Goal: Information Seeking & Learning: Learn about a topic

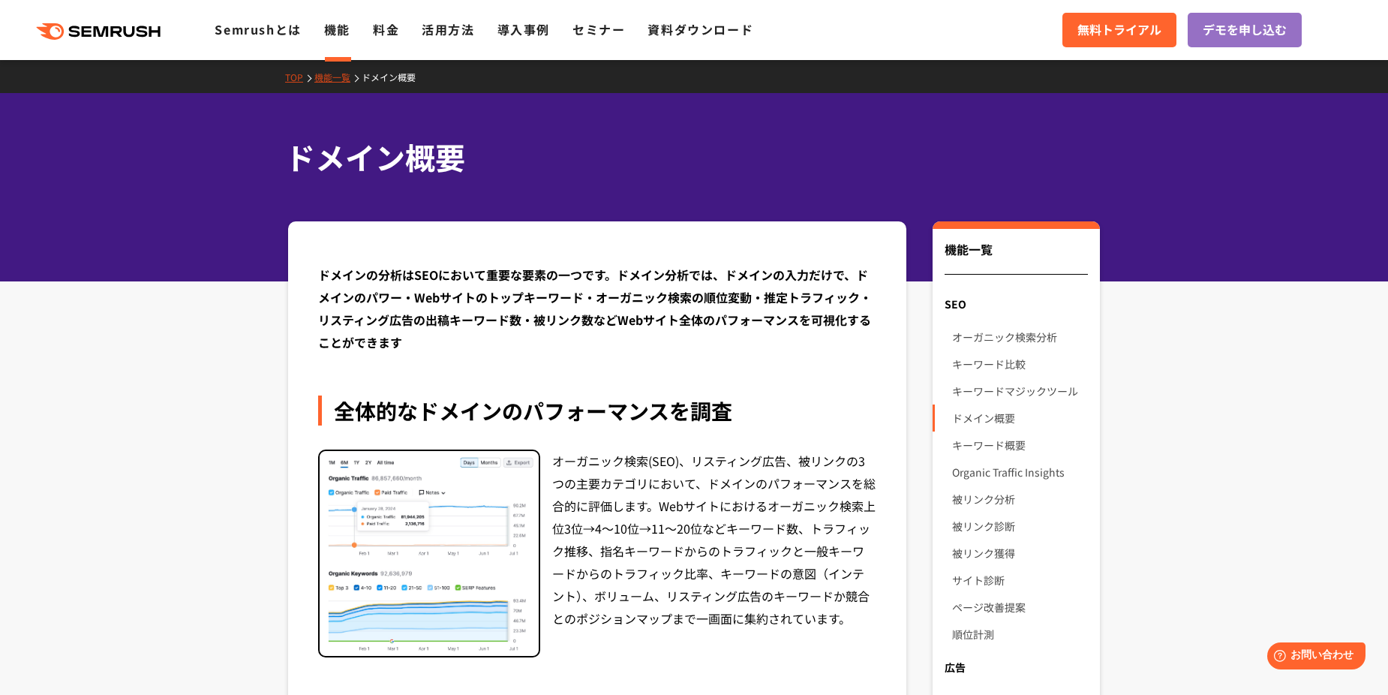
click at [118, 28] on icon at bounding box center [118, 31] width 11 height 11
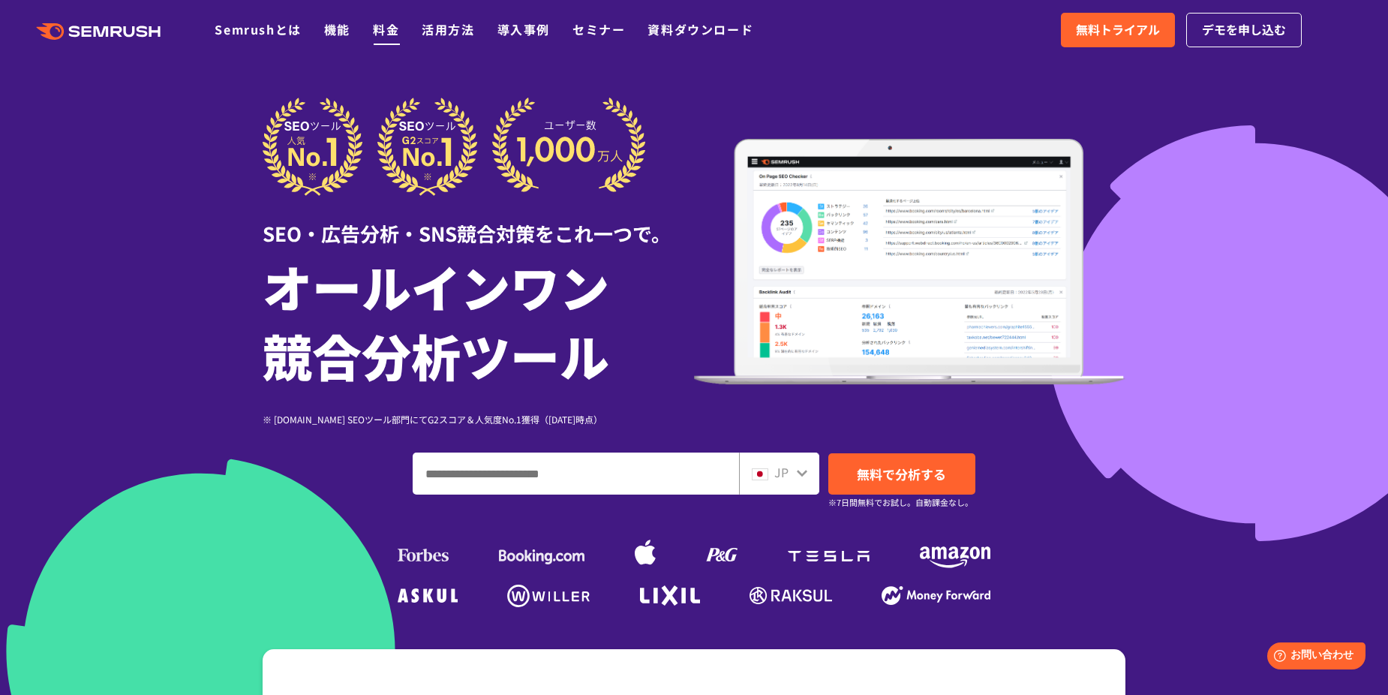
click at [390, 35] on link "料金" at bounding box center [386, 29] width 26 height 18
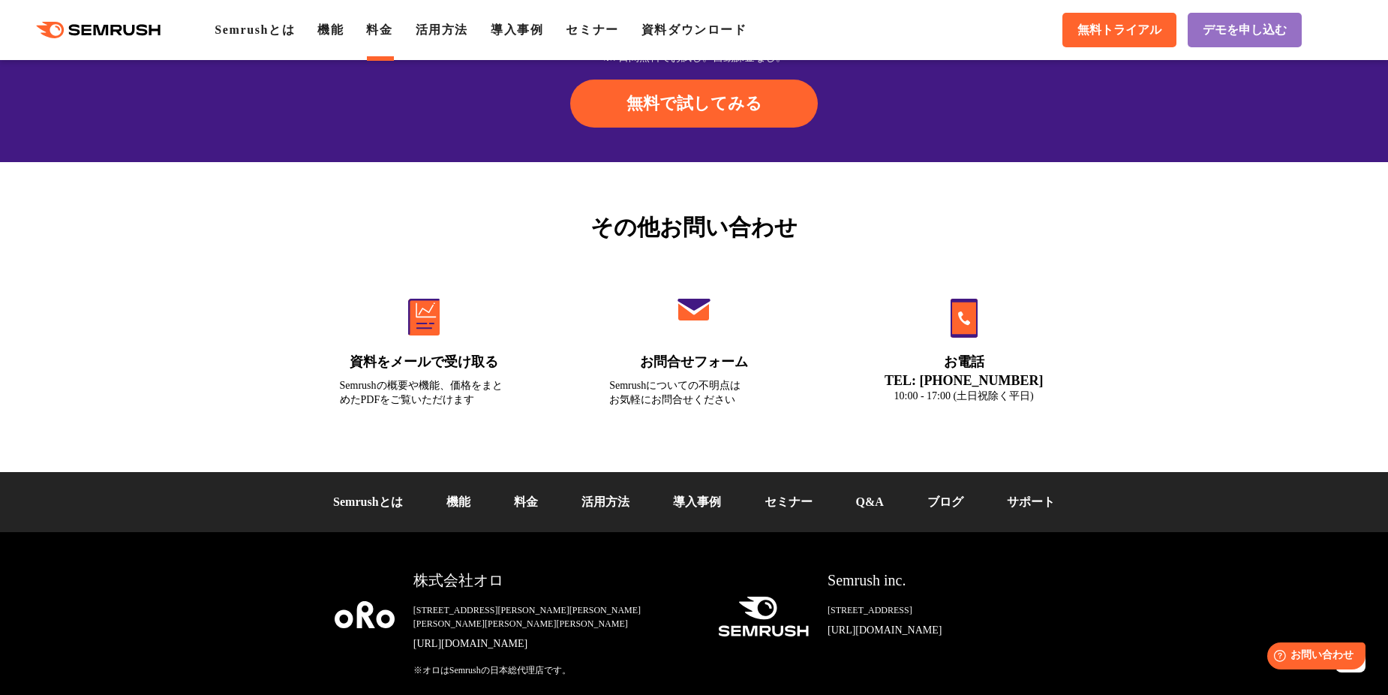
scroll to position [5046, 0]
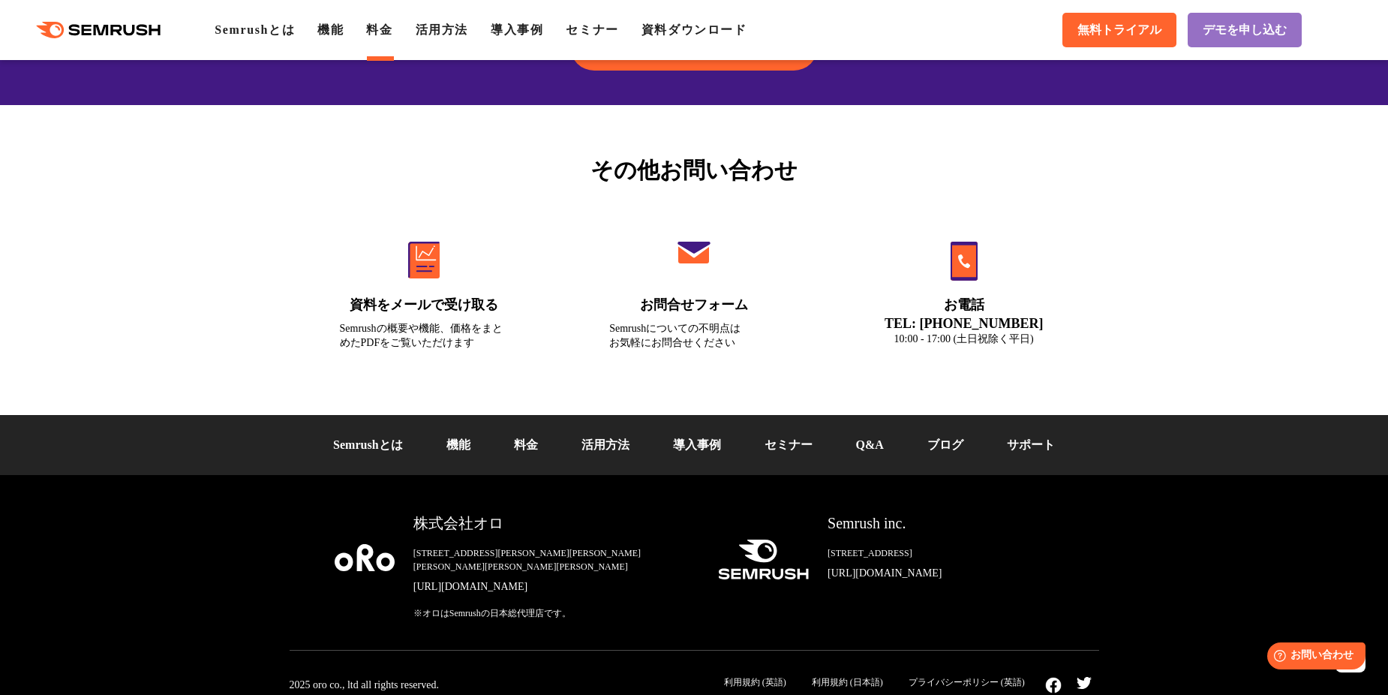
click at [459, 579] on link "[URL][DOMAIN_NAME]" at bounding box center [554, 586] width 281 height 15
